Goal: Answer question/provide support

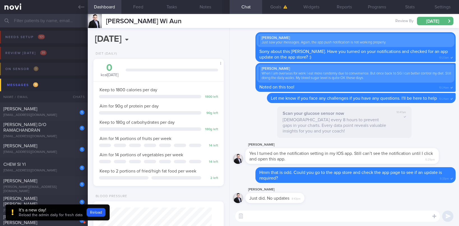
select select "9"
click at [55, 211] on div "It's a new day!" at bounding box center [51, 211] width 64 height 6
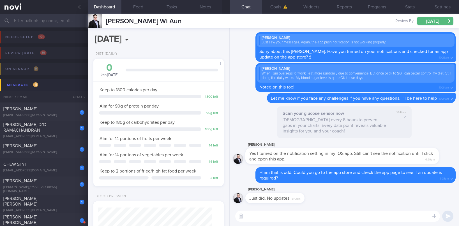
click at [292, 219] on textarea at bounding box center [337, 216] width 205 height 11
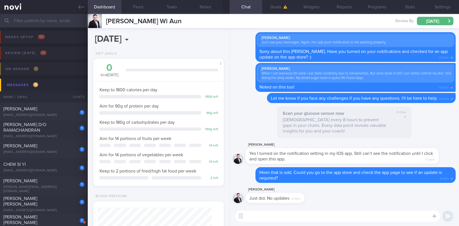
click at [292, 219] on textarea at bounding box center [337, 216] width 205 height 11
click at [417, 6] on button "Stats" at bounding box center [410, 7] width 33 height 14
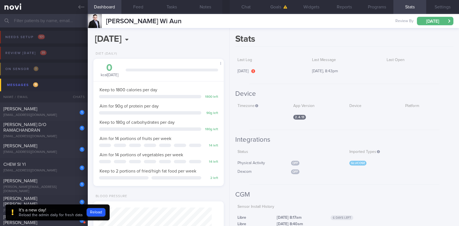
drag, startPoint x: 242, startPoint y: 3, endPoint x: 230, endPoint y: 134, distance: 131.6
click at [242, 3] on button "Chat" at bounding box center [246, 7] width 33 height 14
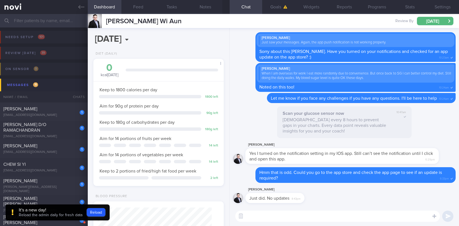
click at [65, 211] on div "It's a new day!" at bounding box center [51, 211] width 64 height 6
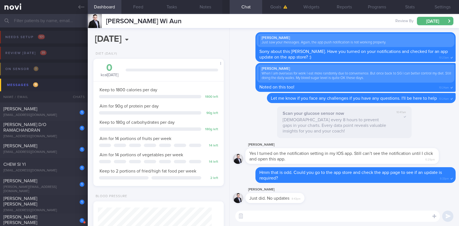
click at [265, 216] on textarea at bounding box center [337, 216] width 205 height 11
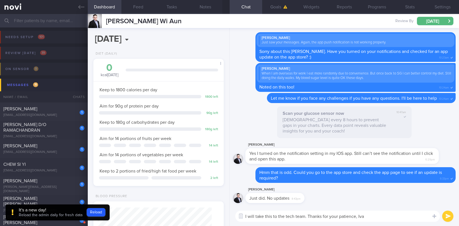
type textarea "I will take this to the tech team. Thanks for your patience, [PERSON_NAME]"
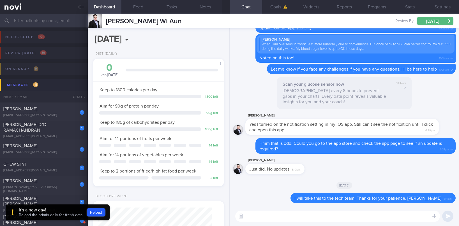
click at [28, 219] on div "It's a new day! Reload the admin daily for fresh data Reload" at bounding box center [58, 213] width 104 height 16
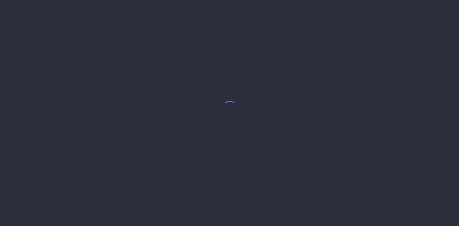
select select "9"
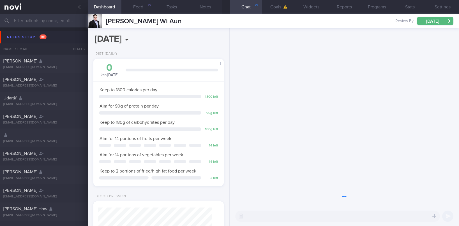
scroll to position [58, 116]
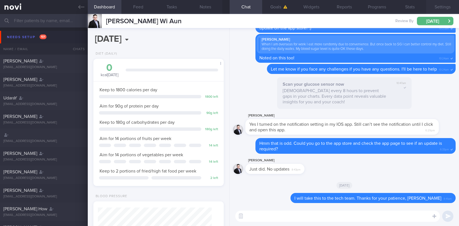
click at [439, 8] on button "Settings" at bounding box center [443, 7] width 33 height 14
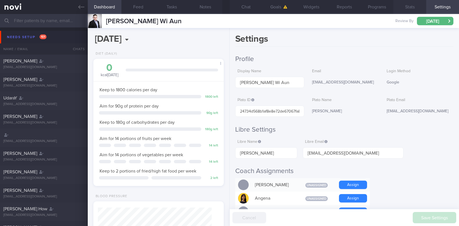
click at [400, 8] on button "Stats" at bounding box center [410, 7] width 33 height 14
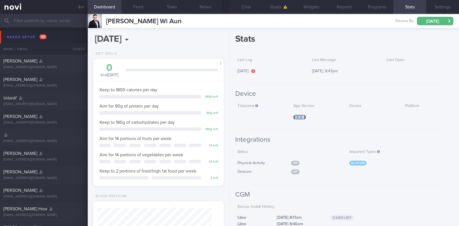
drag, startPoint x: 303, startPoint y: 117, endPoint x: 291, endPoint y: 116, distance: 11.6
click at [291, 116] on div "2 . 4 . 13" at bounding box center [316, 118] width 51 height 12
copy span "2 . 4 . 13"
click at [73, 6] on link at bounding box center [44, 7] width 88 height 14
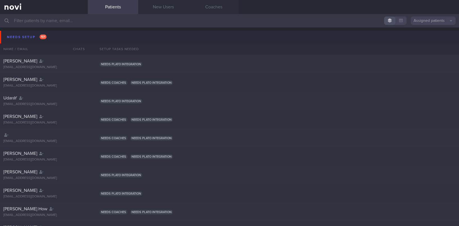
click at [42, 32] on button "Needs setup 101" at bounding box center [230, 37] width 461 height 13
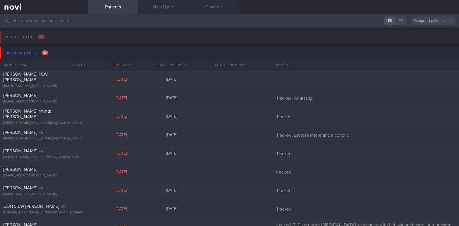
click at [72, 51] on button "Review [DATE] 44" at bounding box center [230, 53] width 461 height 13
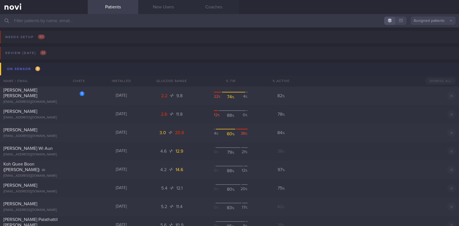
click at [72, 71] on button "On sensor 9" at bounding box center [230, 69] width 461 height 13
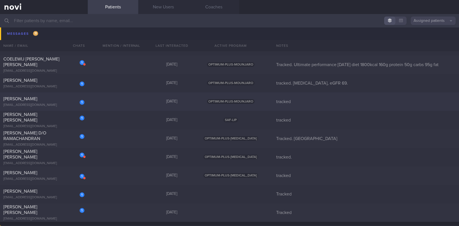
scroll to position [42, 0]
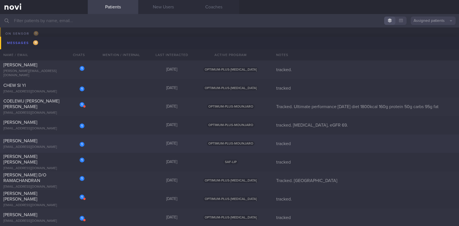
click at [132, 145] on div "1 [PERSON_NAME] [EMAIL_ADDRESS][DOMAIN_NAME] [DATE] OPTIMUM-PLUS-MOUNJARO track…" at bounding box center [229, 144] width 459 height 19
select select "9"
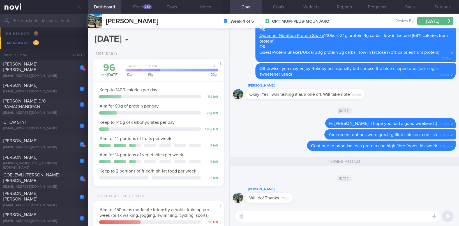
scroll to position [65, 114]
click at [141, 10] on button "Feed 232" at bounding box center [139, 7] width 34 height 14
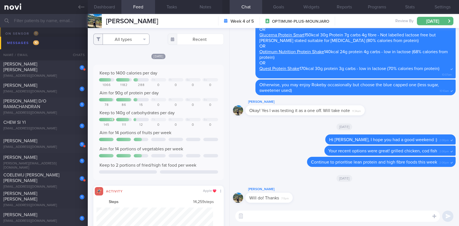
click at [136, 37] on button "All types" at bounding box center [121, 39] width 56 height 11
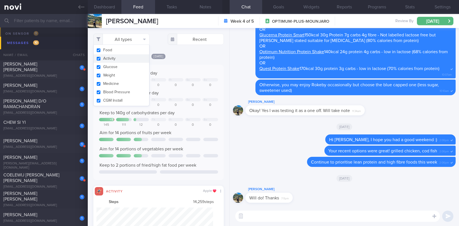
click at [124, 58] on button "Activity" at bounding box center [122, 58] width 56 height 8
click at [164, 95] on div "Aim for 90g of protein per day" at bounding box center [158, 93] width 119 height 6
checkbox input "false"
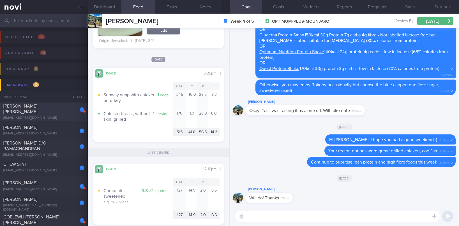
click at [57, 112] on div "[PERSON_NAME] [PERSON_NAME]" at bounding box center [43, 109] width 80 height 11
type input "tracked."
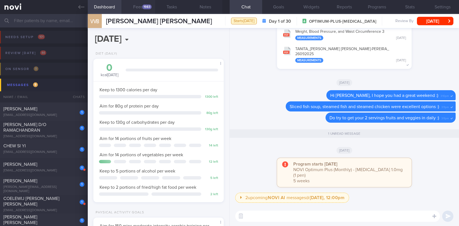
click at [145, 13] on button "Feed 1983" at bounding box center [139, 7] width 34 height 14
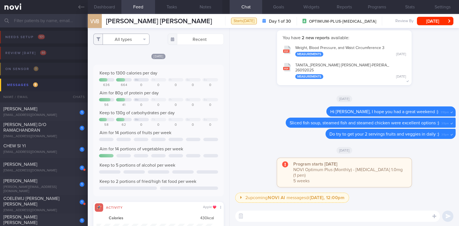
click at [131, 40] on button "All types" at bounding box center [121, 39] width 56 height 11
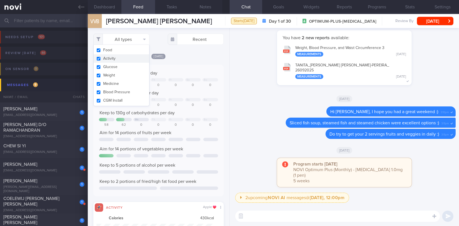
click at [120, 60] on button "Activity" at bounding box center [122, 58] width 56 height 8
checkbox input "false"
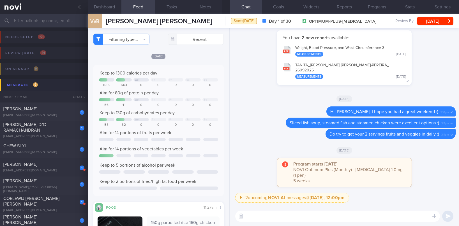
click at [190, 86] on div "0" at bounding box center [193, 85] width 16 height 4
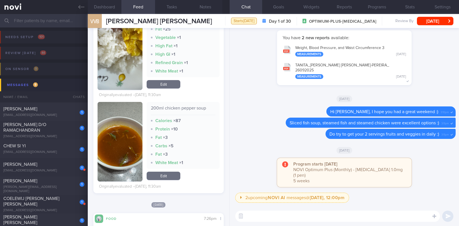
scroll to position [84, 0]
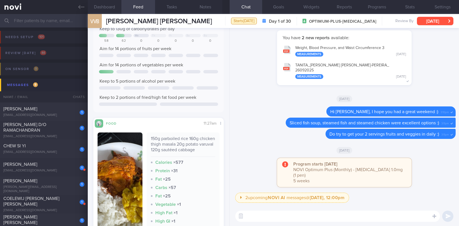
click at [446, 23] on button "[DATE]" at bounding box center [435, 21] width 36 height 8
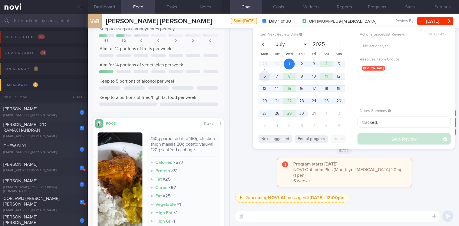
click at [265, 76] on span "6" at bounding box center [264, 76] width 11 height 11
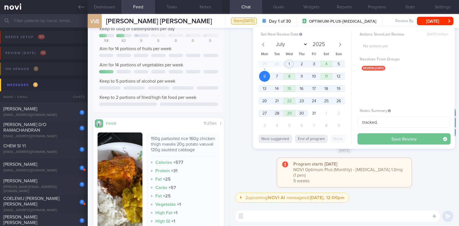
click at [375, 140] on button "Save Review" at bounding box center [404, 139] width 93 height 11
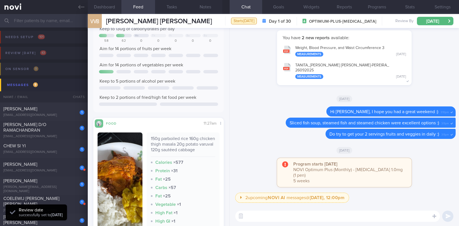
click at [300, 212] on textarea at bounding box center [337, 216] width 205 height 11
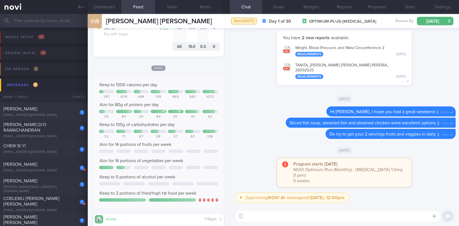
scroll to position [589, 0]
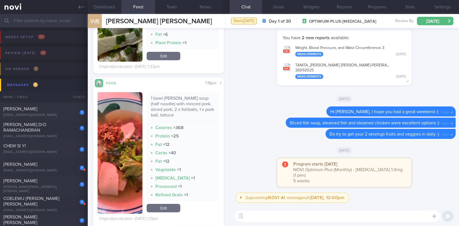
type textarea "E"
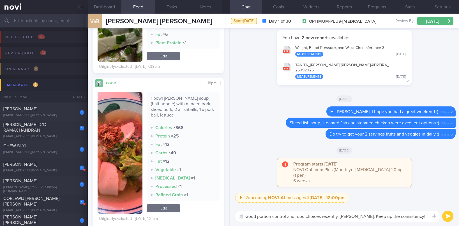
type textarea "Good portion control and food choices recently, [PERSON_NAME]. Keep up the cons…"
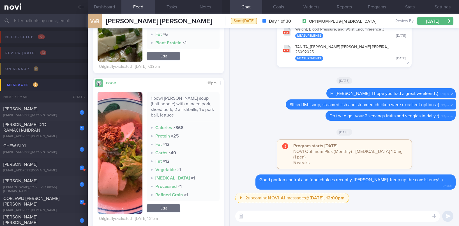
scroll to position [0, 0]
click at [52, 114] on div "[EMAIL_ADDRESS][DOMAIN_NAME]" at bounding box center [43, 115] width 81 height 4
type input "tracked. [MEDICAL_DATA], eGFR 69."
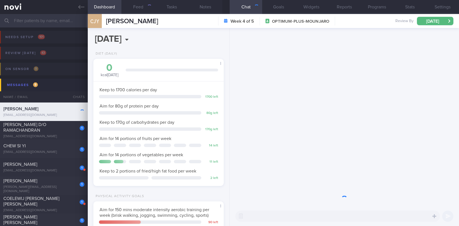
scroll to position [65, 114]
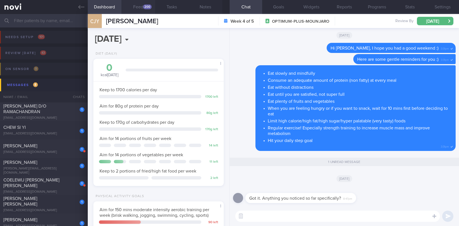
click at [142, 11] on button "Feed 200" at bounding box center [139, 7] width 34 height 14
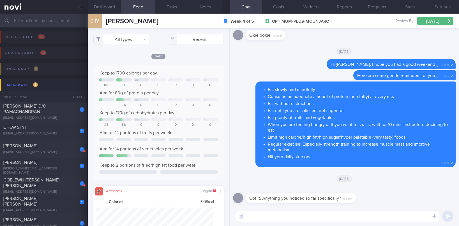
scroll to position [29, 117]
click at [140, 42] on button "All types" at bounding box center [121, 39] width 56 height 11
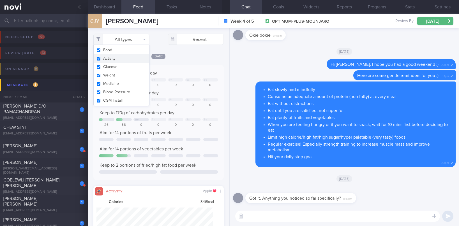
click at [128, 59] on button "Activity" at bounding box center [122, 58] width 56 height 8
checkbox input "false"
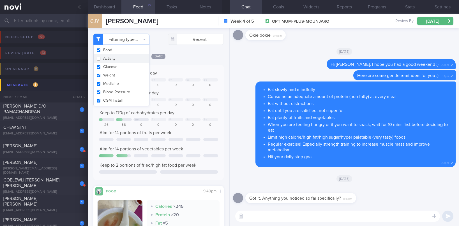
click at [189, 63] on div "[DATE] Keep to 1700 calories per day We Th Fr Sa Su 198 511 0 0 0 0 0 Aim for 8…" at bounding box center [158, 174] width 130 height 243
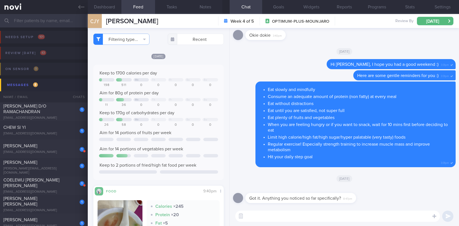
scroll to position [126, 0]
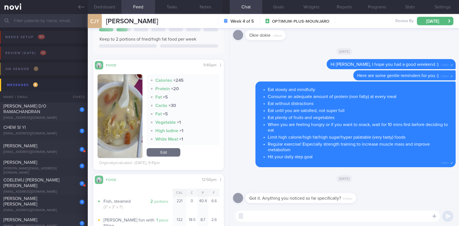
click at [278, 214] on textarea at bounding box center [337, 216] width 205 height 11
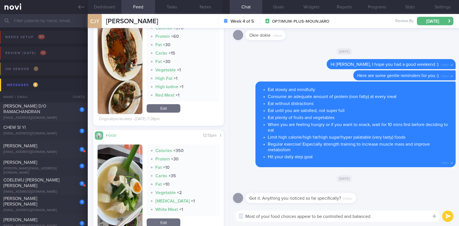
scroll to position [2354, 0]
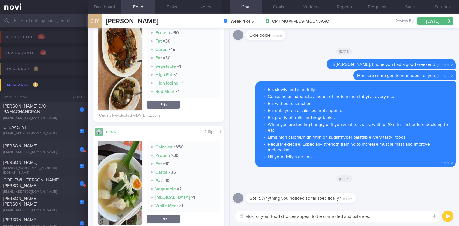
drag, startPoint x: 379, startPoint y: 219, endPoint x: 345, endPoint y: 214, distance: 34.3
click at [345, 214] on textarea "Most of your food choices appear to be controlled and balanced" at bounding box center [337, 216] width 205 height 11
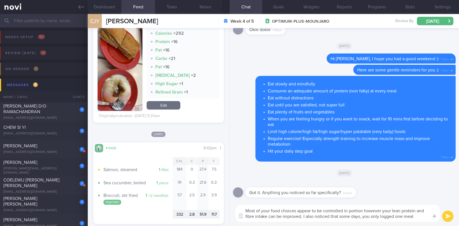
scroll to position [2904, 0]
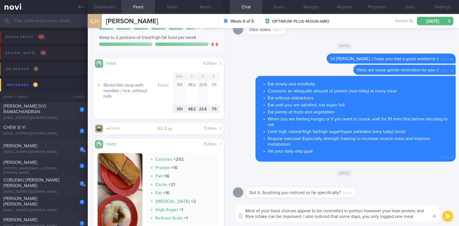
click at [303, 217] on textarea "Most of your food choices appear to be controlled in portion however your lean …" at bounding box center [337, 213] width 205 height 17
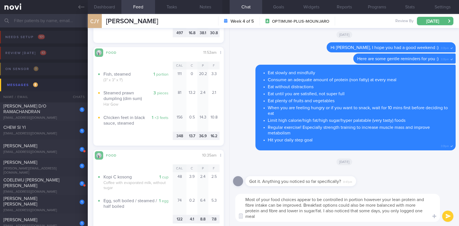
scroll to position [4952, 0]
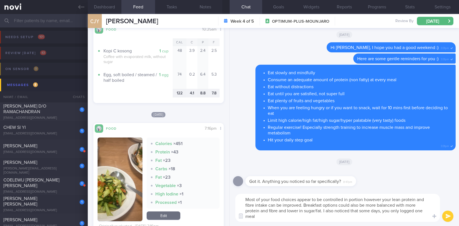
drag, startPoint x: 324, startPoint y: 212, endPoint x: 304, endPoint y: 203, distance: 20.7
click at [304, 203] on textarea "Most of your food choices appear to be controlled in portion however your lean …" at bounding box center [337, 208] width 205 height 28
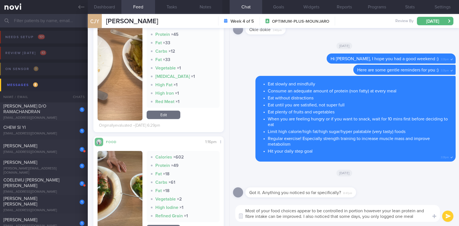
scroll to position [5626, 0]
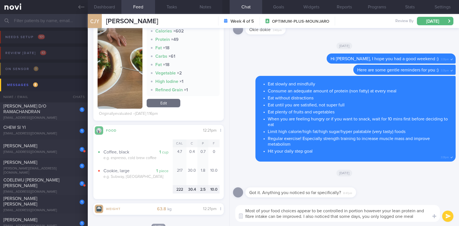
click at [418, 221] on textarea "Most of your food choices appear to be controlled in portion however your lean …" at bounding box center [337, 213] width 205 height 17
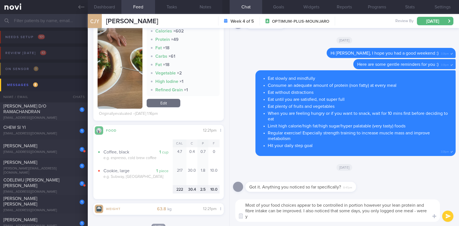
scroll to position [0, 0]
type textarea "Most of your food choices appear to be controlled in portion however your lean …"
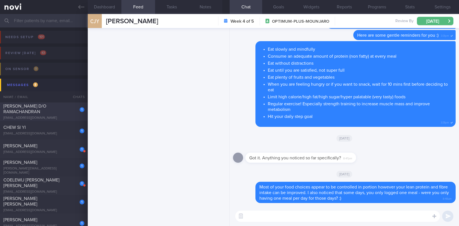
scroll to position [201, 0]
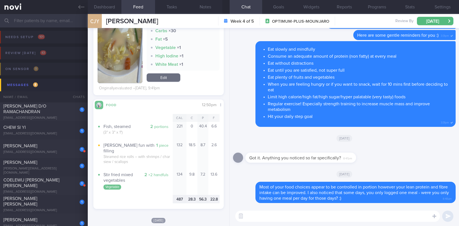
drag, startPoint x: 37, startPoint y: 112, endPoint x: 272, endPoint y: 90, distance: 236.2
click at [37, 112] on span "[PERSON_NAME] D/O RAMACHANDRAN" at bounding box center [24, 109] width 43 height 10
type input "Tracked. [GEOGRAPHIC_DATA]"
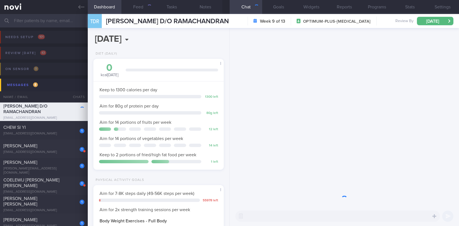
scroll to position [65, 114]
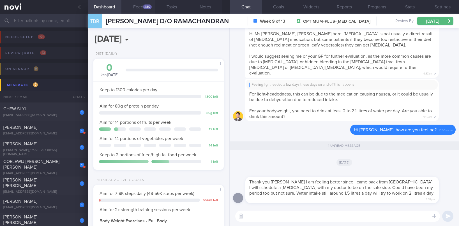
click at [145, 7] on div "286" at bounding box center [147, 6] width 9 height 5
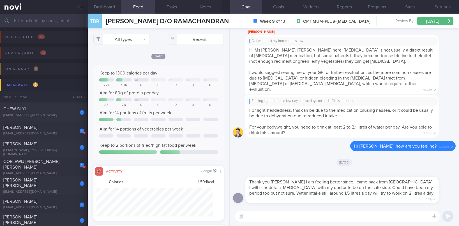
scroll to position [29, 117]
click at [134, 40] on button "All types" at bounding box center [121, 39] width 56 height 11
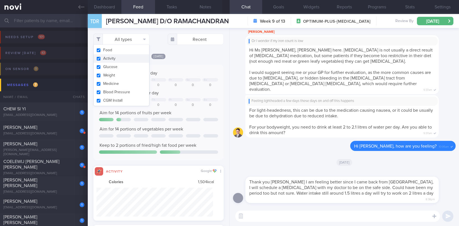
click at [123, 58] on button "Activity" at bounding box center [122, 58] width 56 height 8
checkbox input "false"
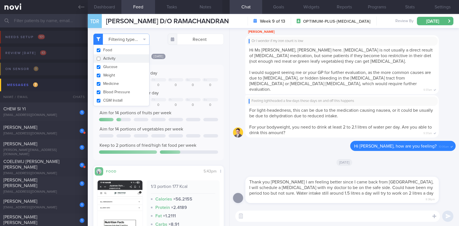
click at [321, 216] on textarea at bounding box center [337, 216] width 205 height 11
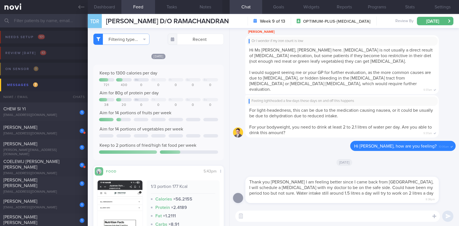
click at [321, 216] on textarea at bounding box center [337, 216] width 205 height 11
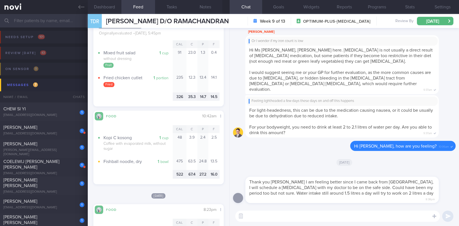
scroll to position [379, 0]
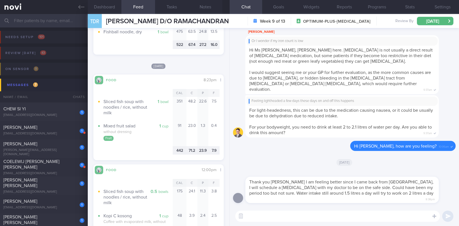
click at [271, 211] on textarea at bounding box center [337, 216] width 205 height 11
type textarea "That's great to hear :)"
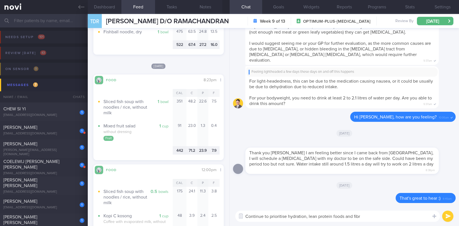
type textarea "Continue to prioritise hydration, lean protein foods and fibre"
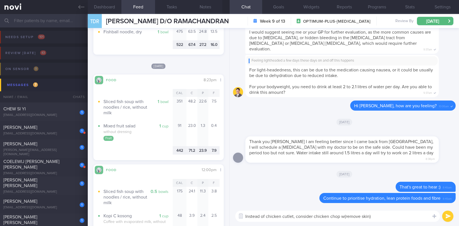
click at [343, 217] on textarea "Instead of chicken cutlet, consider chicken chop w(remove skin)" at bounding box center [337, 216] width 205 height 11
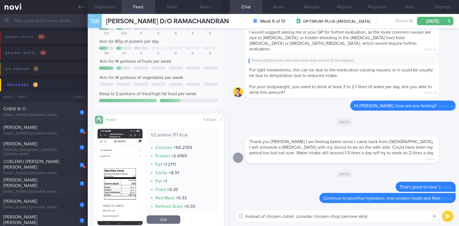
scroll to position [84, 0]
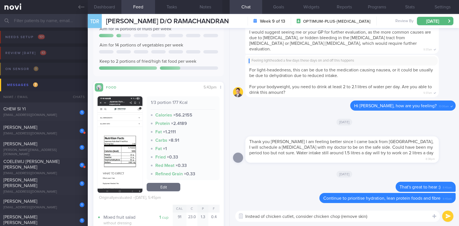
click at [127, 146] on img "button" at bounding box center [120, 146] width 45 height 98
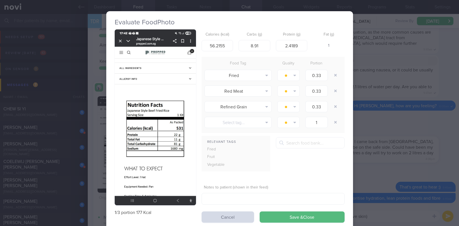
click at [372, 148] on div "Evaluate Food Photo 1/3 portion 177 Kcal Calories (kcal) 56.2155 Carbs (g) 8.91…" at bounding box center [229, 113] width 459 height 226
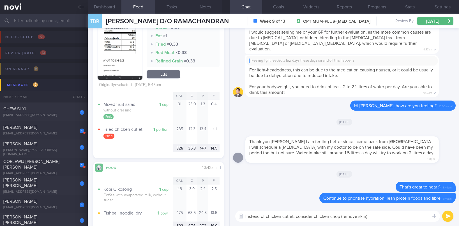
scroll to position [253, 0]
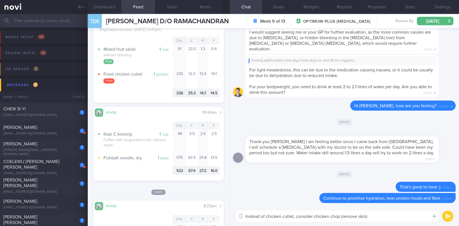
click at [375, 216] on textarea "Instead of chicken cutlet, consider chicken chop (remove skin)" at bounding box center [337, 216] width 205 height 11
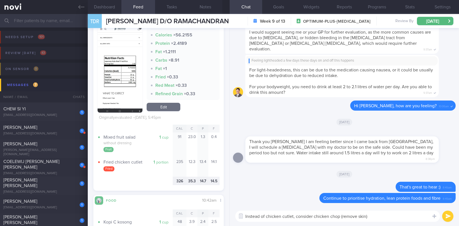
scroll to position [126, 0]
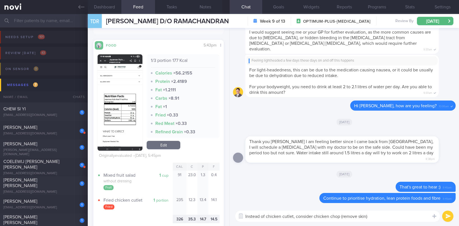
click at [115, 126] on img "button" at bounding box center [120, 103] width 45 height 98
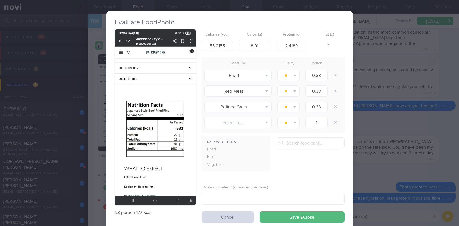
click at [374, 146] on div "Evaluate Food Photo 1/3 portion 177 Kcal Calories (kcal) 56.2155 Carbs (g) 8.91…" at bounding box center [229, 113] width 459 height 226
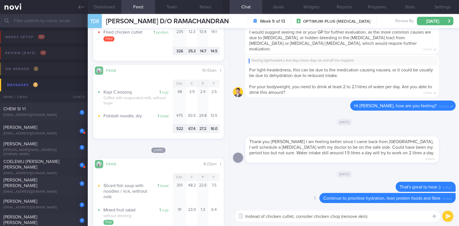
scroll to position [337, 0]
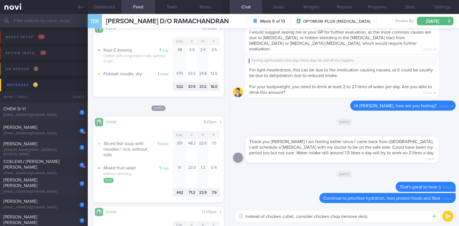
click at [400, 219] on textarea "Instead of chicken cutlet, consider chicken chop (remove skin)" at bounding box center [337, 216] width 205 height 11
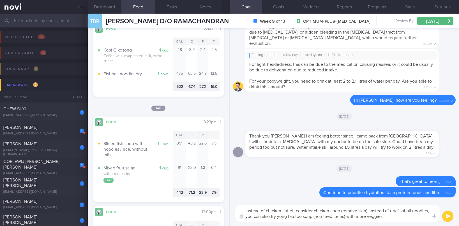
type textarea "Instead of chicken cutlet, consider chicken chop (remove skin). Instead of dry …"
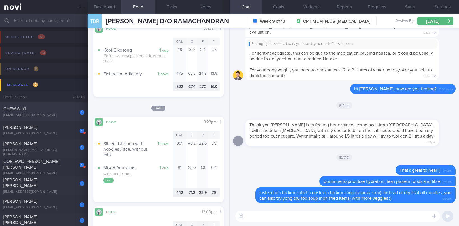
click at [63, 111] on div "CHEW SI YI" at bounding box center [43, 109] width 80 height 6
type input "tracked"
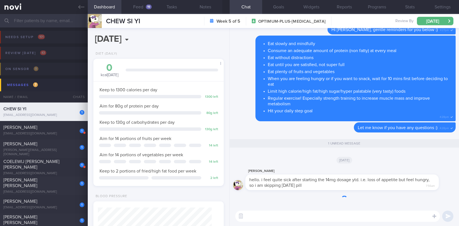
scroll to position [65, 114]
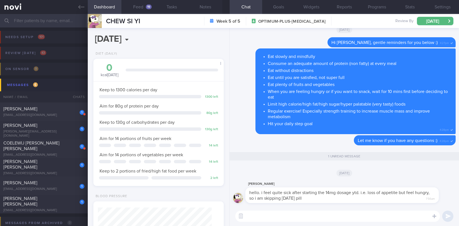
click at [283, 212] on textarea at bounding box center [337, 216] width 205 height 11
click at [282, 215] on textarea at bounding box center [337, 216] width 205 height 11
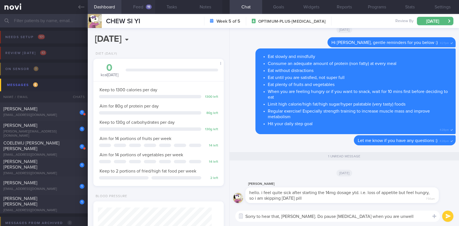
type textarea "Sorry to hear that, [PERSON_NAME]. Do pause [MEDICAL_DATA] when you are unwell"
click at [145, 10] on button "Feed 19" at bounding box center [139, 7] width 34 height 14
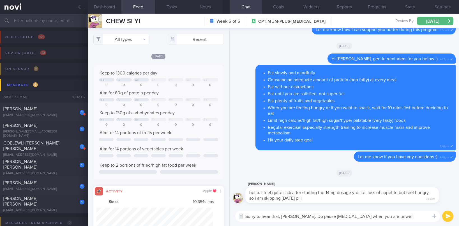
scroll to position [29, 117]
click at [117, 42] on button "All types" at bounding box center [121, 39] width 56 height 11
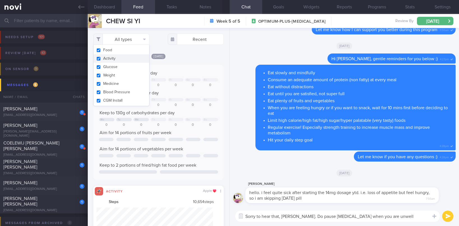
click at [117, 61] on button "Activity" at bounding box center [122, 58] width 56 height 8
checkbox input "false"
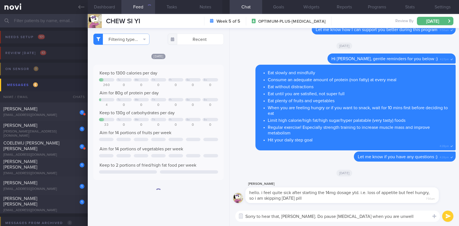
click at [191, 95] on div "Aim for 80g of protein per day" at bounding box center [158, 93] width 119 height 6
click at [187, 82] on div "Tu We Th Fr Sa Su" at bounding box center [158, 80] width 119 height 4
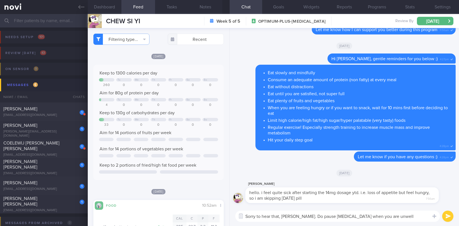
click at [411, 218] on textarea "Sorry to hear that, [PERSON_NAME]. Do pause [MEDICAL_DATA] when you are unwell" at bounding box center [337, 216] width 205 height 11
click at [452, 220] on button "submit" at bounding box center [448, 216] width 11 height 11
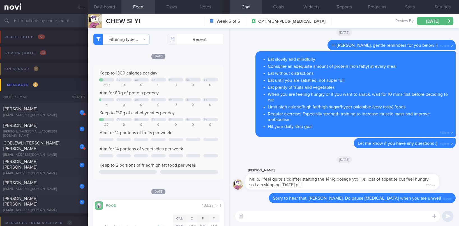
click at [359, 221] on textarea at bounding box center [337, 216] width 205 height 11
click at [358, 220] on textarea at bounding box center [337, 216] width 205 height 11
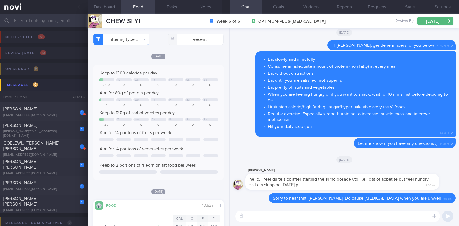
click at [358, 220] on textarea at bounding box center [337, 216] width 205 height 11
paste textarea "Do ensure that you are drinking adequate fluids (~3L) and taking [MEDICAL_DATA]…"
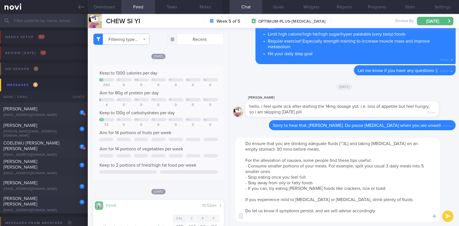
scroll to position [6, 0]
click at [394, 213] on textarea "Do ensure that you are drinking adequate fluids (~3L) and taking [MEDICAL_DATA]…" at bounding box center [337, 180] width 205 height 84
drag, startPoint x: 253, startPoint y: 211, endPoint x: 238, endPoint y: 208, distance: 14.6
click at [238, 208] on textarea "Do ensure that you are drinking adequate fluids (~3L) and taking [MEDICAL_DATA]…" at bounding box center [337, 180] width 205 height 84
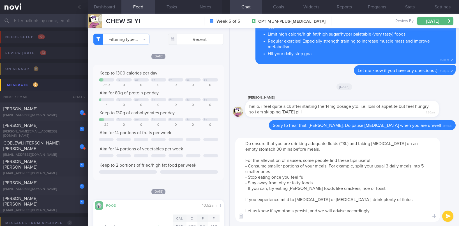
drag, startPoint x: 309, startPoint y: 213, endPoint x: 406, endPoint y: 212, distance: 96.3
click at [406, 212] on textarea "Do ensure that you are drinking adequate fluids (~3L) and taking [MEDICAL_DATA]…" at bounding box center [337, 180] width 205 height 84
type textarea "Do ensure that you are drinking adequate fluids (~3L) and taking [MEDICAL_DATA]…"
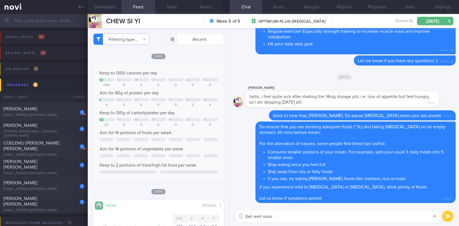
type textarea "Get well soon!"
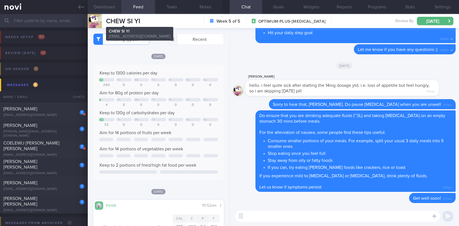
click at [115, 10] on button "Dashboard" at bounding box center [105, 7] width 34 height 14
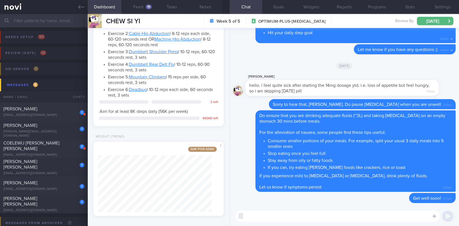
scroll to position [601, 0]
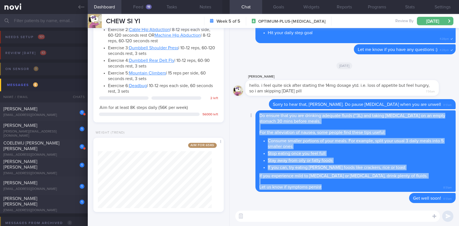
drag, startPoint x: 330, startPoint y: 184, endPoint x: 258, endPoint y: 115, distance: 99.4
click at [258, 115] on div "Do ensure that you are drinking adequate fluids (~3L) and taking [MEDICAL_DATA]…" at bounding box center [356, 152] width 200 height 82
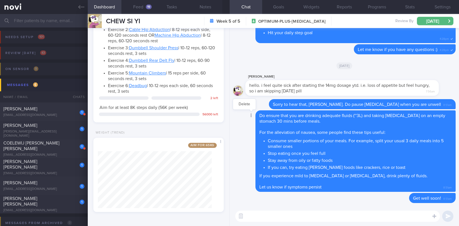
click at [248, 115] on div at bounding box center [251, 116] width 10 height 10
click at [246, 101] on button "Delete" at bounding box center [244, 104] width 23 height 8
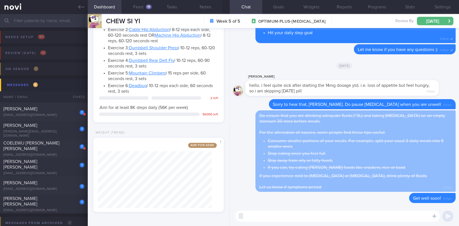
click at [297, 220] on textarea at bounding box center [337, 216] width 205 height 11
paste textarea "Do ensure that you are drinking adequate fluids (~3L) and taking [MEDICAL_DATA]…"
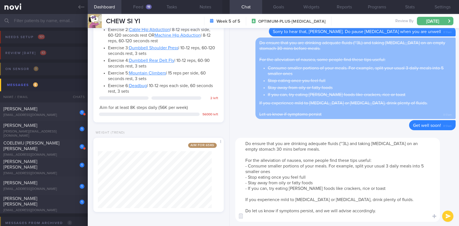
scroll to position [6, 0]
drag, startPoint x: 373, startPoint y: 212, endPoint x: 313, endPoint y: 211, distance: 60.3
click at [313, 211] on textarea "Do ensure that you are drinking adequate fluids (~3L) and taking [MEDICAL_DATA]…" at bounding box center [337, 180] width 205 height 84
click at [345, 143] on textarea "Do ensure that you are drinking adequate fluids (~3L) and taking [MEDICAL_DATA]…" at bounding box center [337, 180] width 205 height 84
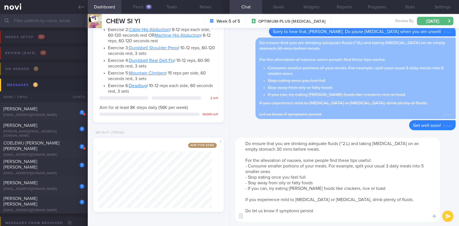
type textarea "Do ensure that you are drinking adequate fluids (~2.2L) and taking [MEDICAL_DAT…"
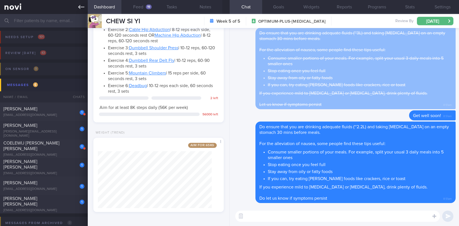
click at [74, 5] on link at bounding box center [44, 7] width 88 height 14
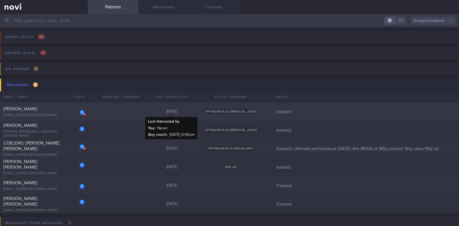
click at [157, 111] on div "[DATE]" at bounding box center [172, 111] width 51 height 5
select select "9"
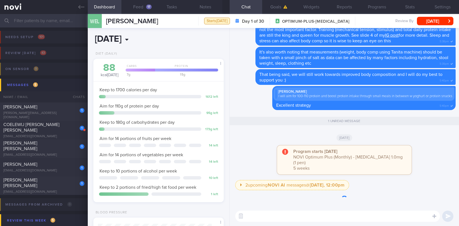
scroll to position [0, 0]
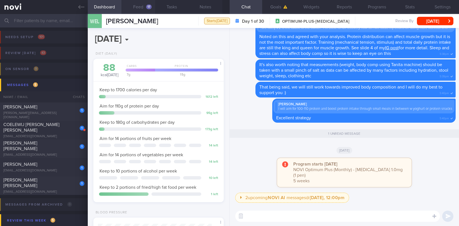
click at [143, 6] on button "Feed 17" at bounding box center [139, 7] width 34 height 14
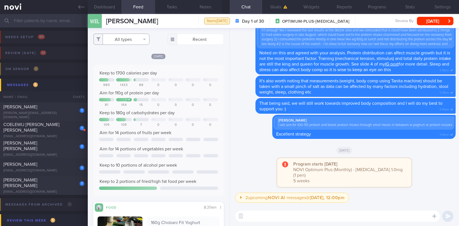
click at [141, 43] on button "All types" at bounding box center [121, 39] width 56 height 11
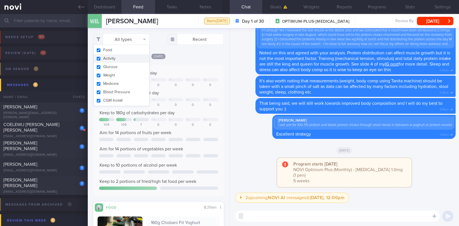
click at [130, 58] on button "Activity" at bounding box center [122, 58] width 56 height 8
checkbox input "false"
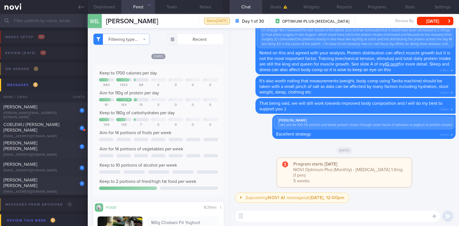
click at [178, 70] on div "Keep to 1700 calories per day Th Fr Sa Su 980 1433 88 0 0 0 0 Aim for 110g of p…" at bounding box center [158, 131] width 130 height 132
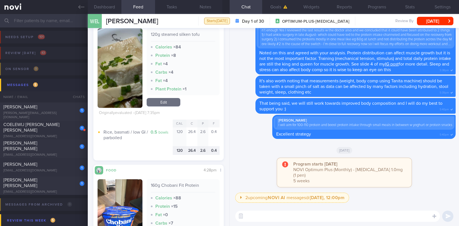
scroll to position [1179, 0]
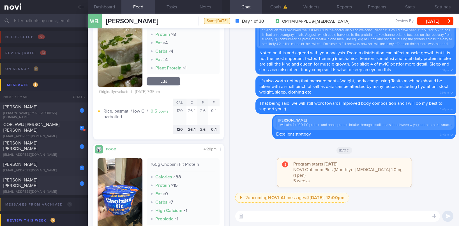
click at [249, 213] on textarea at bounding box center [337, 216] width 205 height 11
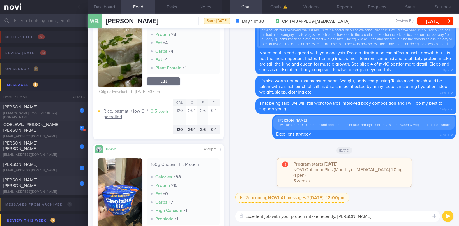
type textarea "Excellent job with your protein intake recently, [PERSON_NAME] :)"
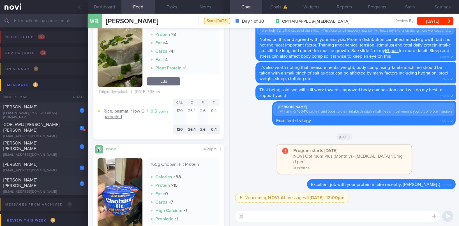
scroll to position [0, 0]
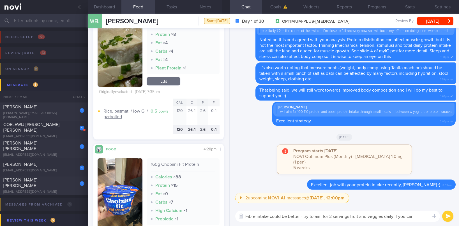
type textarea "Fibre intake could be better - try to aim for 2 servings fruit and veggies dail…"
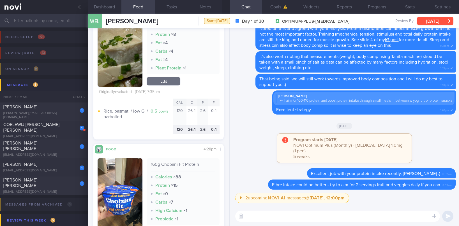
click at [445, 24] on button "[DATE]" at bounding box center [435, 21] width 36 height 8
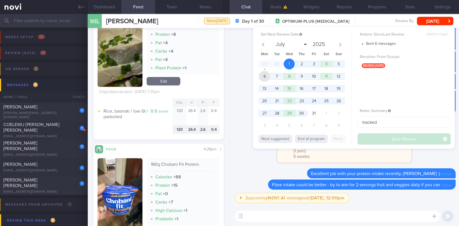
drag, startPoint x: 261, startPoint y: 77, endPoint x: 356, endPoint y: 111, distance: 100.6
click at [261, 77] on span "6" at bounding box center [264, 76] width 11 height 11
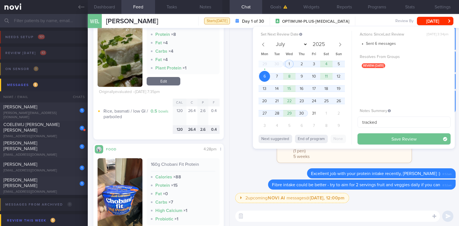
click at [379, 143] on button "Save Review" at bounding box center [404, 139] width 93 height 11
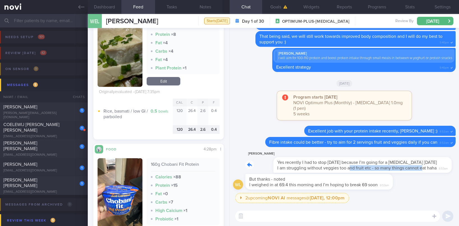
drag, startPoint x: 321, startPoint y: 173, endPoint x: 382, endPoint y: 188, distance: 62.5
click at [395, 170] on div "[PERSON_NAME] Yes recently I had to stop [DATE] because I’m going for a [MEDICA…" at bounding box center [343, 162] width 195 height 22
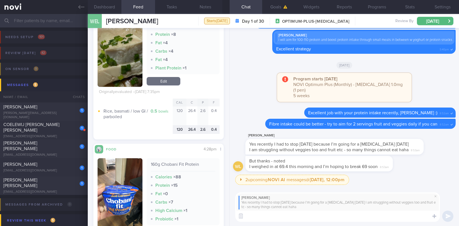
click at [329, 224] on div "[PERSON_NAME] Yes recently I had to stop [DATE] because I’m going for a [MEDICA…" at bounding box center [345, 208] width 230 height 38
click at [331, 218] on textarea at bounding box center [337, 216] width 205 height 11
type textarea "Oh ok!"
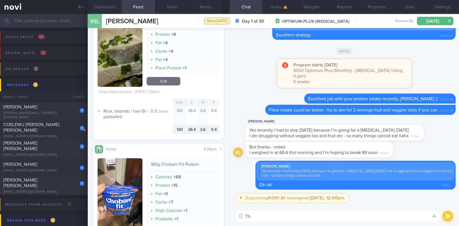
type textarea "T"
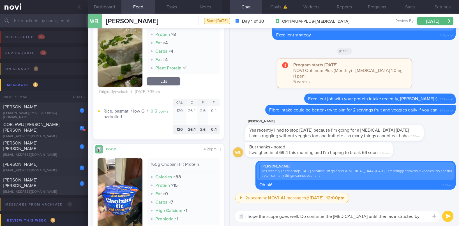
type textarea "I hope the scope goes well. Do continue the [MEDICAL_DATA] until then as instru…"
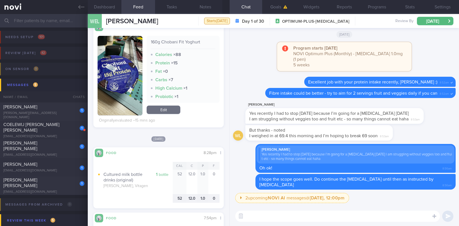
scroll to position [97, 0]
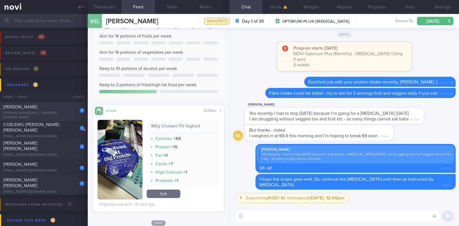
click at [64, 107] on div "[PERSON_NAME]" at bounding box center [43, 107] width 80 height 6
type input "tracked."
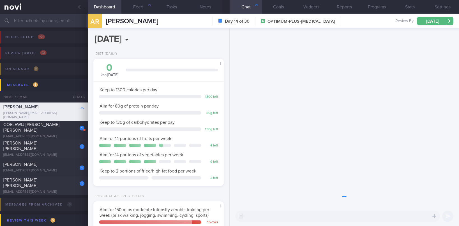
scroll to position [65, 114]
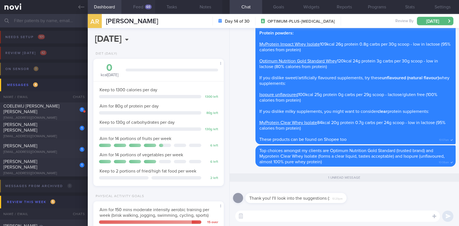
click at [141, 10] on button "Feed 60" at bounding box center [139, 7] width 34 height 14
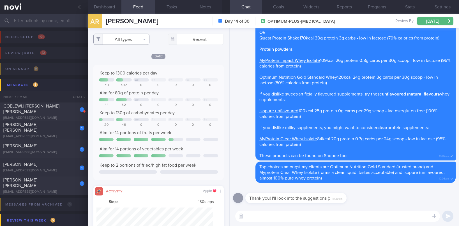
click at [119, 37] on button "All types" at bounding box center [121, 39] width 56 height 11
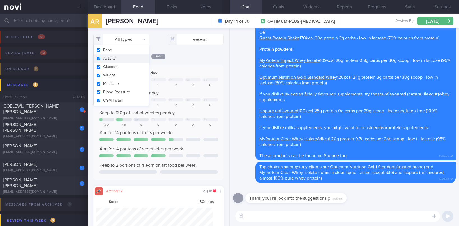
click at [109, 59] on button "Activity" at bounding box center [122, 58] width 56 height 8
checkbox input "false"
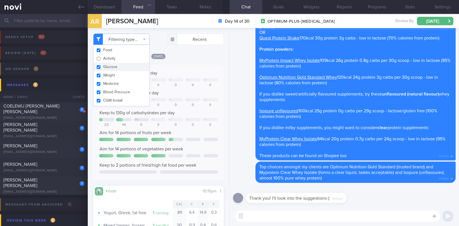
click at [185, 96] on div "Keep to 1300 calories per day We Th Fr Sa Su 711 492 0 0 0 0 0 Aim for 80g of p…" at bounding box center [158, 122] width 119 height 104
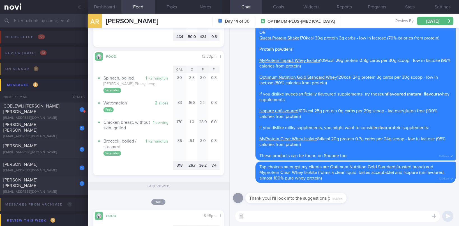
click at [115, 8] on button "Dashboard" at bounding box center [105, 7] width 34 height 14
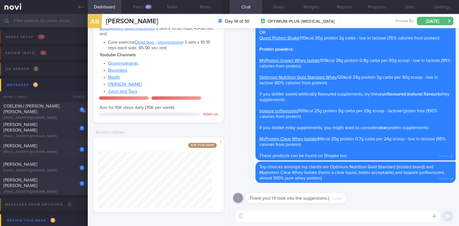
click at [286, 219] on textarea at bounding box center [337, 216] width 205 height 11
click at [143, 4] on button "Feed 60" at bounding box center [139, 7] width 34 height 14
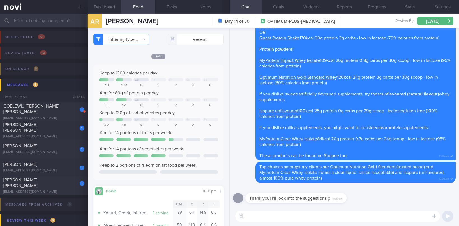
click at [280, 216] on textarea at bounding box center [337, 216] width 205 height 11
type textarea "No problem at all :)"
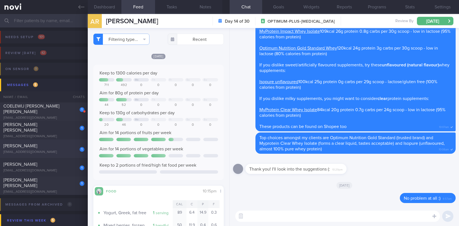
click at [65, 154] on div "[EMAIL_ADDRESS][DOMAIN_NAME]" at bounding box center [43, 152] width 81 height 4
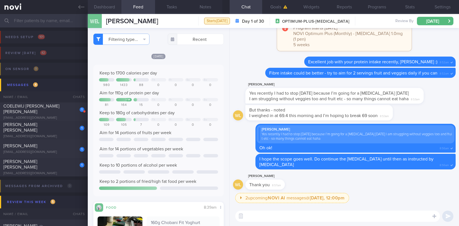
click at [115, 11] on button "Dashboard" at bounding box center [105, 7] width 34 height 14
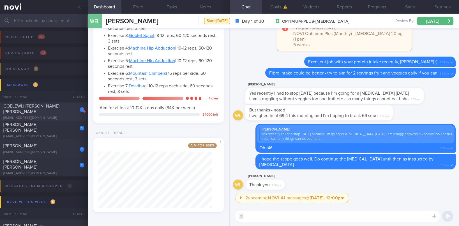
click at [63, 114] on div "COELEWIJ [PERSON_NAME] [PERSON_NAME]" at bounding box center [43, 109] width 80 height 11
type input "Tracked. Ultimate performance [DATE] diet 1800kcal 160g protein 50g carbs 95g f…"
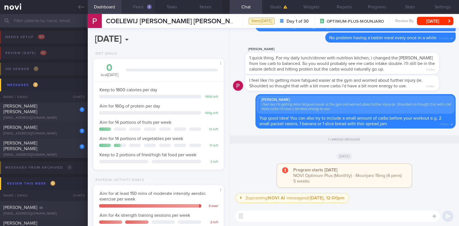
click at [140, 5] on button "Feed 2" at bounding box center [139, 7] width 34 height 14
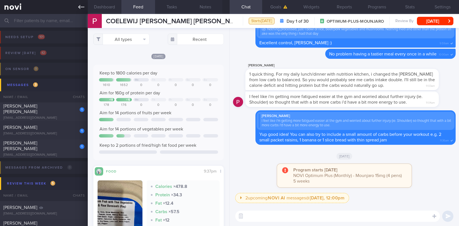
click at [76, 5] on link at bounding box center [44, 7] width 88 height 14
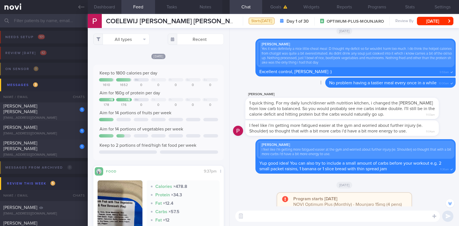
scroll to position [-42, 0]
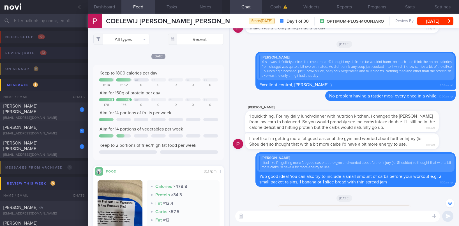
click at [82, 6] on icon at bounding box center [81, 7] width 6 height 6
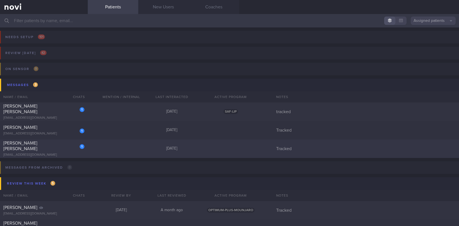
click at [92, 146] on div "1 [PERSON_NAME] [PERSON_NAME] [EMAIL_ADDRESS][DOMAIN_NAME] [DATE] Tracked" at bounding box center [229, 149] width 459 height 19
select select "9"
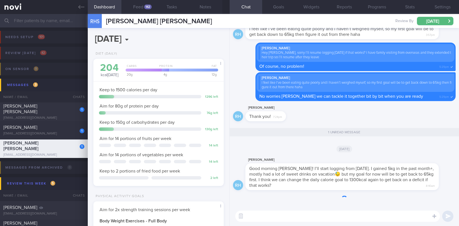
scroll to position [0, 0]
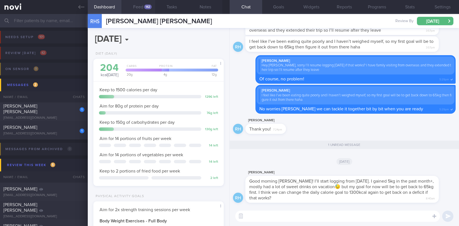
click at [143, 8] on button "Feed 142" at bounding box center [139, 7] width 34 height 14
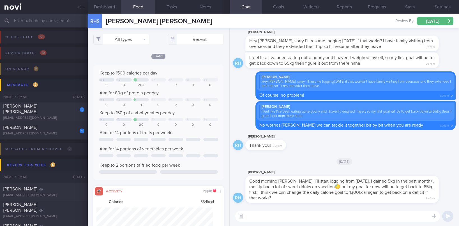
scroll to position [280598, 280511]
click at [129, 34] on button "All types" at bounding box center [121, 39] width 56 height 11
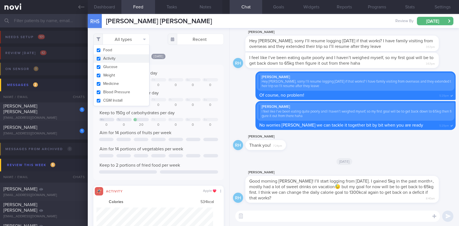
click at [124, 59] on button "Activity" at bounding box center [122, 58] width 56 height 8
checkbox input "false"
click at [173, 102] on div "Mo Tu Th Fr Sa Su" at bounding box center [158, 100] width 119 height 4
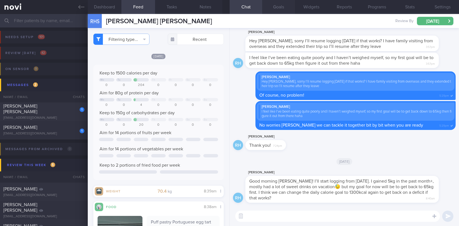
click at [280, 12] on button "Goals" at bounding box center [278, 7] width 33 height 14
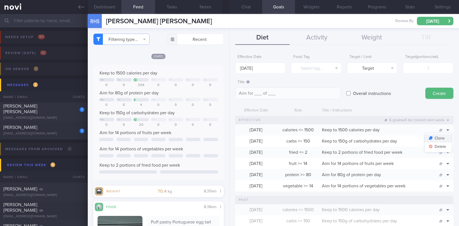
click at [436, 138] on button "Clone" at bounding box center [438, 138] width 27 height 8
type input "1500"
type textarea "Keep to 1500 calories per day"
click at [434, 147] on button "Delete" at bounding box center [438, 147] width 27 height 8
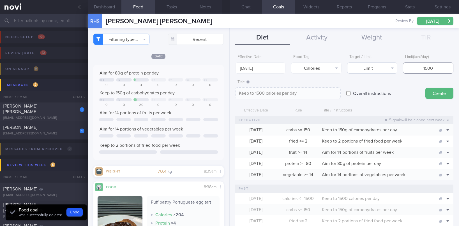
drag, startPoint x: 372, startPoint y: 70, endPoint x: 368, endPoint y: 70, distance: 3.1
click at [368, 70] on div "Effective Date [DATE] Food Tag Calories Select tag... Calories Carbs Protein Fa…" at bounding box center [344, 63] width 218 height 22
type input "1"
type textarea "Keep to 1 calories per day"
type input "13"
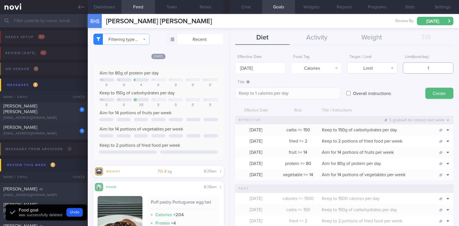
type textarea "Keep to 13 calories per day"
type input "130"
type textarea "Keep to 130 calories per day"
type input "1300"
type textarea "Keep to 1300 calories per day"
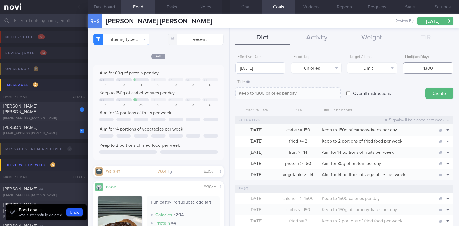
type input "1300"
click at [268, 65] on input "[DATE]" at bounding box center [260, 68] width 51 height 11
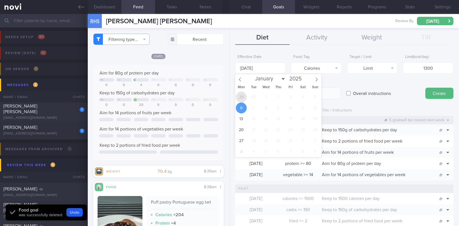
click at [241, 99] on span "29" at bounding box center [241, 97] width 11 height 11
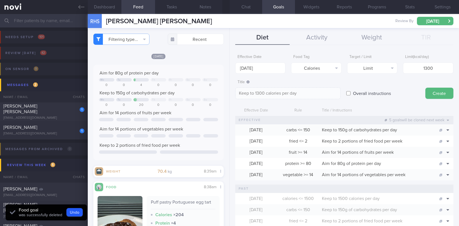
click at [431, 95] on button "Create" at bounding box center [440, 93] width 28 height 11
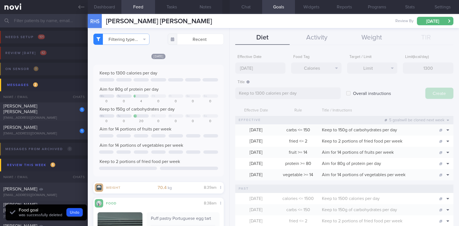
type input "[DATE]"
type textarea "Aim for ___ of ___"
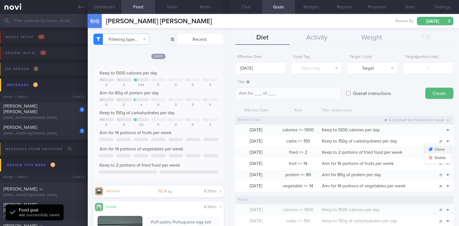
click at [439, 148] on button "Clone" at bounding box center [438, 150] width 27 height 8
type input "150"
type textarea "Keep to 150g of carbohydrates per day"
click at [435, 160] on button "Delete" at bounding box center [438, 158] width 27 height 8
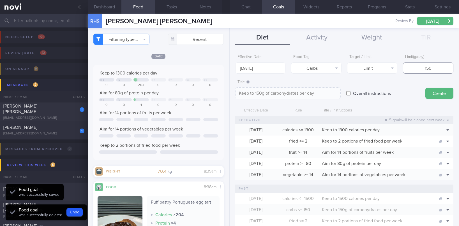
drag, startPoint x: 435, startPoint y: 68, endPoint x: 394, endPoint y: 70, distance: 41.6
click at [394, 70] on div "Effective Date [DATE] Food Tag Carbs Select tag... Calories Carbs Protein Fat A…" at bounding box center [344, 63] width 218 height 22
type input "1"
type textarea "Keep to 1g of carbohydrates per day"
type input "13"
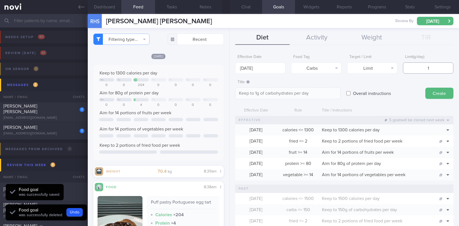
type textarea "Keep to 13g of carbohydrates per day"
type input "130"
type textarea "Keep to 130g of carbohydrates per day"
type input "130"
click at [263, 72] on body "You are offline! Some functionality will be unavailable Patients New Users Coac…" at bounding box center [229, 113] width 459 height 226
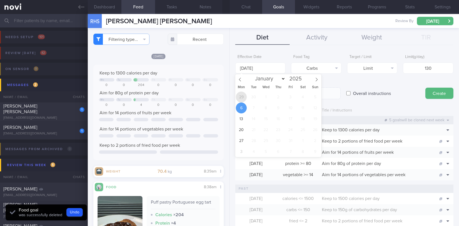
click at [240, 95] on span "29" at bounding box center [241, 97] width 11 height 11
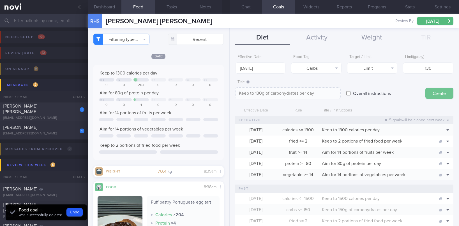
click at [430, 93] on button "Create" at bounding box center [440, 93] width 28 height 11
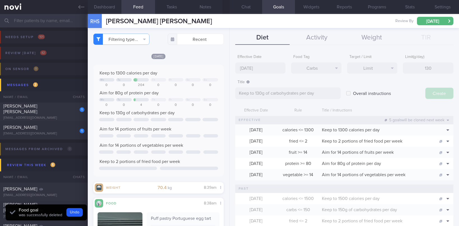
type input "[DATE]"
type textarea "Aim for ___ of ___"
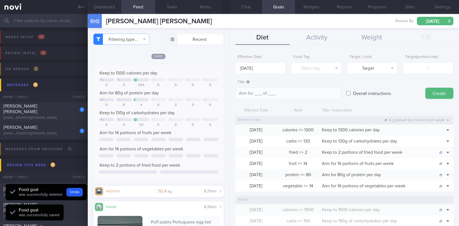
click at [251, 8] on button "Chat" at bounding box center [246, 7] width 33 height 14
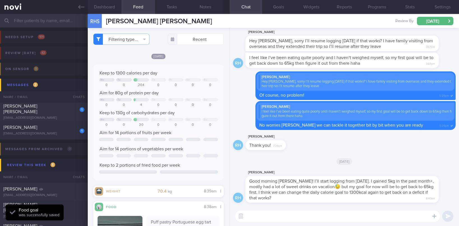
click at [322, 221] on textarea at bounding box center [337, 216] width 205 height 11
click at [321, 219] on textarea at bounding box center [337, 216] width 205 height 11
click at [320, 219] on textarea at bounding box center [337, 216] width 205 height 11
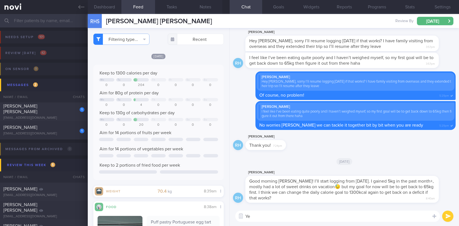
type textarea "Y"
type textarea "Ok, no worries [PERSON_NAME] we can work towards 65kg :)"
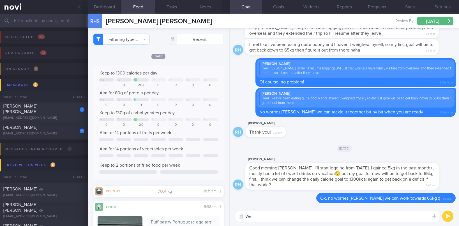
type textarea "W"
type textarea "I've adjusted your numbers on the dashboard"
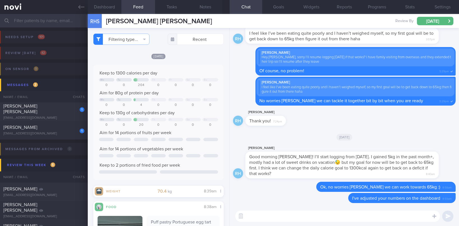
click at [338, 219] on textarea at bounding box center [337, 216] width 205 height 11
type textarea "Reminders below! :)"
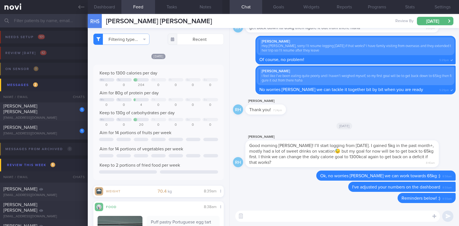
paste textarea "- Eat slowly and mindfully - Consume an adequate amount of protein (non fatty) …"
type textarea "- Eat slowly and mindfully - Consume an adequate amount of protein (non fatty) …"
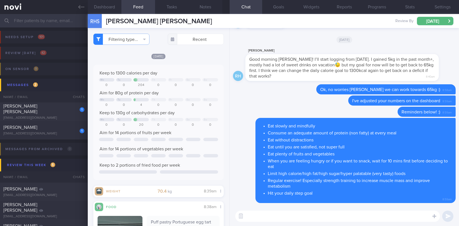
click at [63, 116] on div "[EMAIL_ADDRESS][DOMAIN_NAME]" at bounding box center [43, 118] width 81 height 4
type input "tracked"
select select "8"
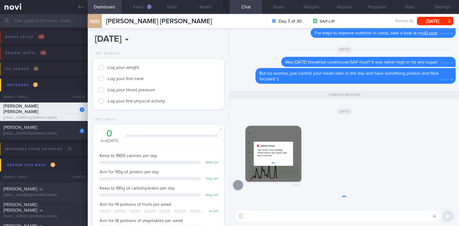
scroll to position [58, 116]
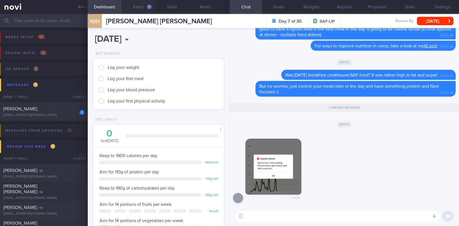
click at [146, 6] on button "Feed 1" at bounding box center [139, 7] width 34 height 14
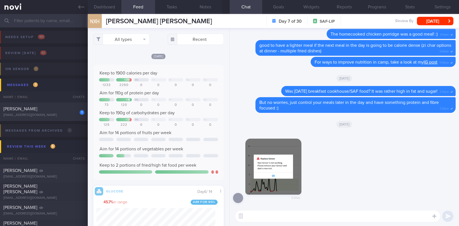
scroll to position [79, 119]
click at [265, 221] on textarea at bounding box center [337, 216] width 205 height 11
paste textarea "You may contact [PERSON_NAME] at [PHONE_NUMBER] or [PHONE_NUMBER] (8:30am – 5:3…"
type textarea "Sorry about that, [PERSON_NAME]. You may contact [PERSON_NAME] at [PHONE_NUMBER…"
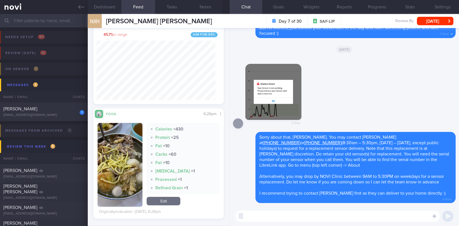
scroll to position [0, 0]
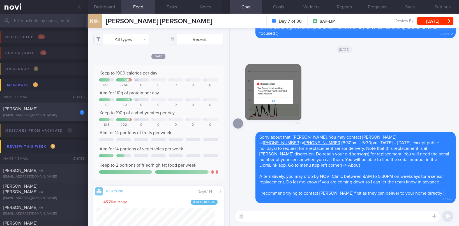
click at [56, 113] on div "1 [PERSON_NAME] [EMAIL_ADDRESS][DOMAIN_NAME]" at bounding box center [44, 111] width 88 height 11
type input "Tracked"
select select "9"
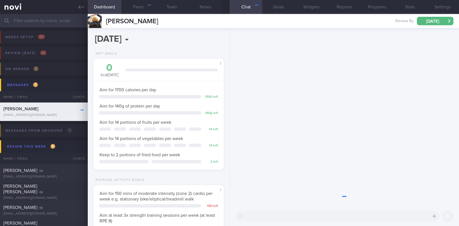
scroll to position [280570, 280513]
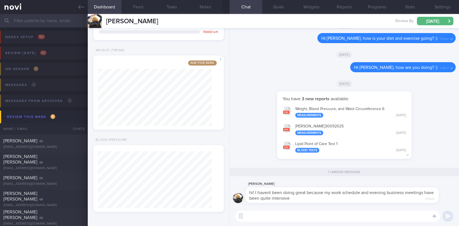
click at [313, 216] on textarea at bounding box center [337, 216] width 205 height 11
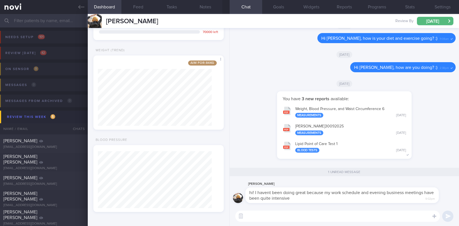
click at [313, 216] on textarea at bounding box center [337, 216] width 205 height 11
click at [313, 218] on textarea at bounding box center [337, 216] width 205 height 11
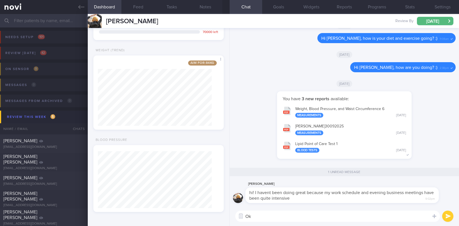
type textarea "O"
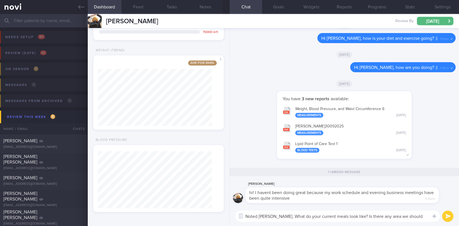
type textarea "Noted [PERSON_NAME]. What do your current meals look like? Is there any area we…"
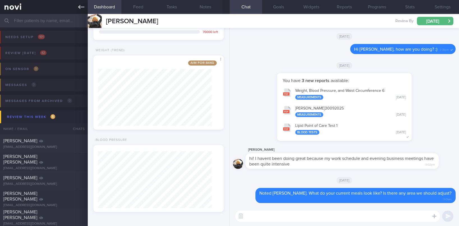
click at [78, 7] on icon at bounding box center [81, 7] width 6 height 6
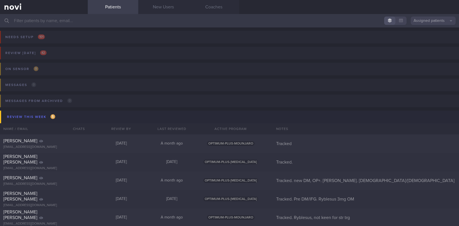
click at [0, 0] on link at bounding box center [44, 7] width 88 height 14
click at [369, 187] on div "[PERSON_NAME] [EMAIL_ADDRESS][DOMAIN_NAME] [DATE] A month ago OPTIMUM-PLUS-[MED…" at bounding box center [229, 181] width 459 height 19
select select "9"
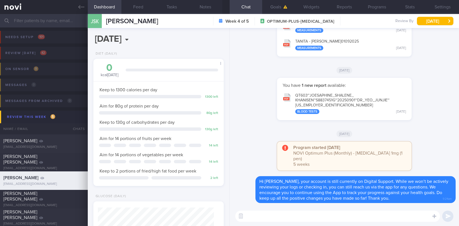
scroll to position [58, 116]
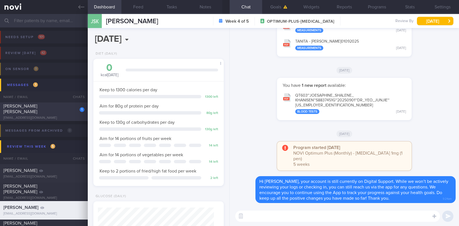
click at [42, 112] on div "[PERSON_NAME] [PERSON_NAME]" at bounding box center [43, 109] width 80 height 11
type input "tracked"
select select "8"
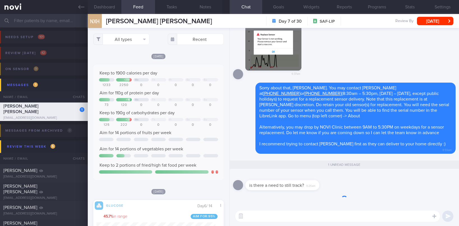
scroll to position [78, 119]
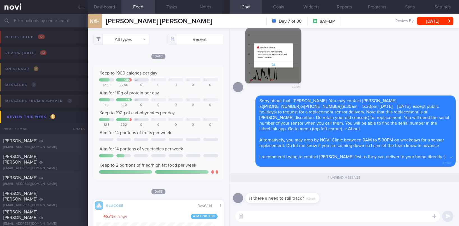
click at [362, 217] on textarea at bounding box center [337, 216] width 205 height 11
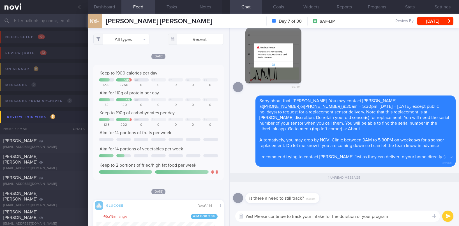
click at [312, 214] on textarea "Yes! Please continue to track your intake for the duration of your program" at bounding box center [337, 216] width 205 height 11
click at [415, 215] on textarea "Yes! Please continue to track your food intake for the duration of your program" at bounding box center [337, 216] width 205 height 11
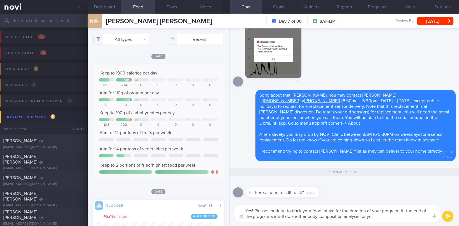
type textarea "Yes! Please continue to track your food intake for the duration of your program…"
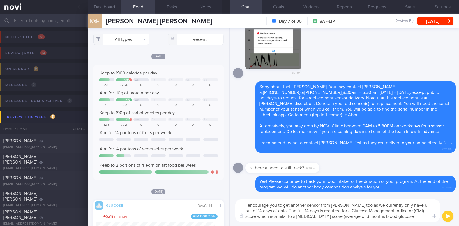
type textarea "I encourage you to get another sensor from [PERSON_NAME] too as we currently on…"
